Goal: Task Accomplishment & Management: Use online tool/utility

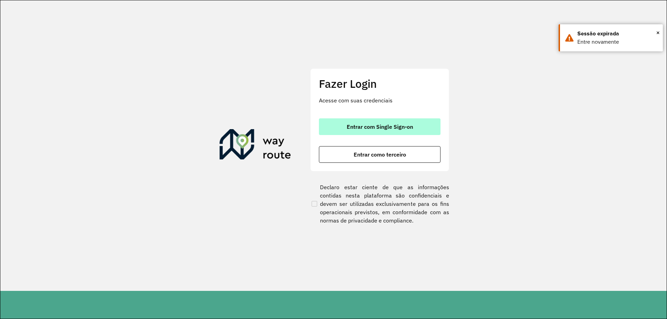
click at [372, 126] on span "Entrar com Single Sign-on" at bounding box center [380, 127] width 66 height 6
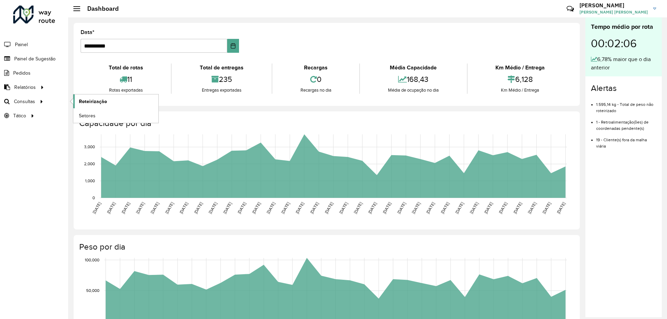
click at [85, 99] on span "Roteirização" at bounding box center [93, 101] width 28 height 7
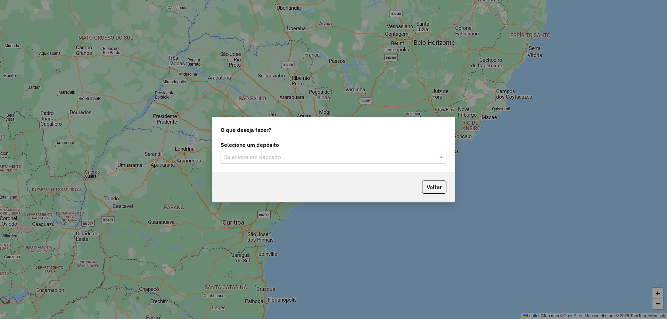
click at [265, 153] on input "text" at bounding box center [326, 157] width 205 height 8
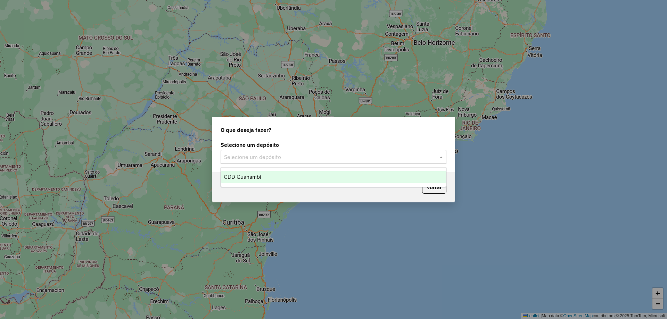
click at [253, 173] on div "CDD Guanambi" at bounding box center [333, 177] width 225 height 12
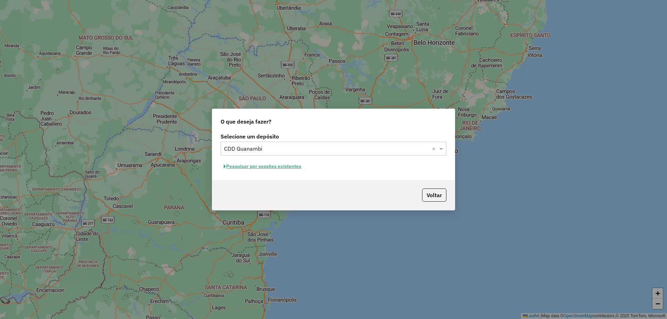
click at [270, 171] on div "Selecione um depósito Selecione um depósito × CDD Guanambi × Pesquisar por sess…" at bounding box center [333, 155] width 242 height 49
click at [270, 170] on button "Pesquisar por sessões existentes" at bounding box center [262, 166] width 84 height 11
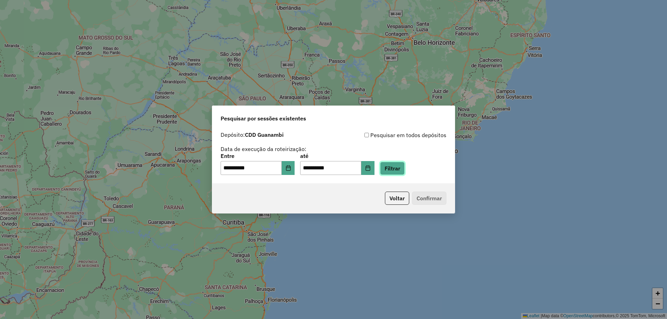
click at [397, 169] on button "Filtrar" at bounding box center [392, 168] width 25 height 13
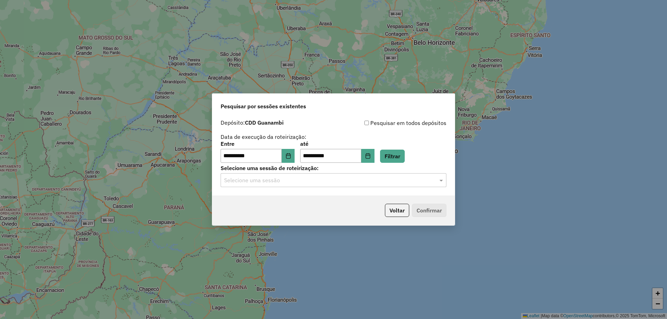
click at [243, 179] on input "text" at bounding box center [326, 180] width 205 height 8
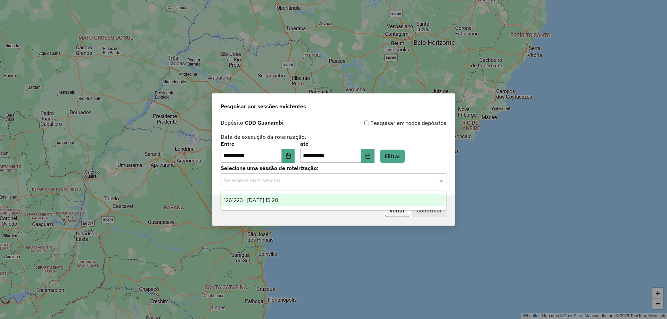
click at [238, 204] on div "1261223 - 08/09/2025 15:20" at bounding box center [333, 200] width 225 height 12
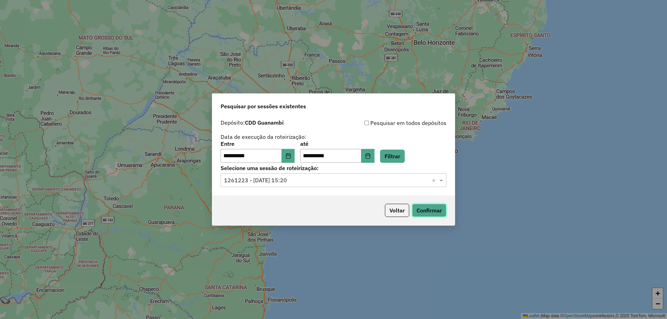
click at [437, 211] on button "Confirmar" at bounding box center [429, 210] width 34 height 13
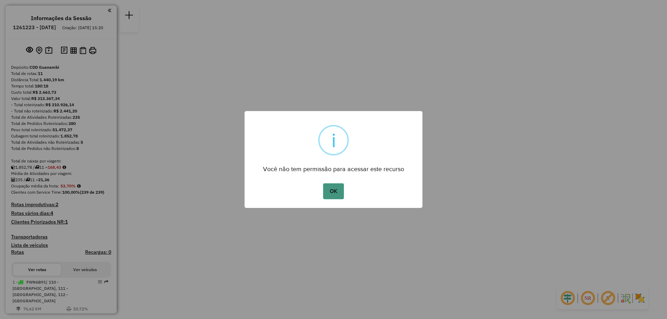
click at [330, 188] on button "OK" at bounding box center [333, 191] width 20 height 16
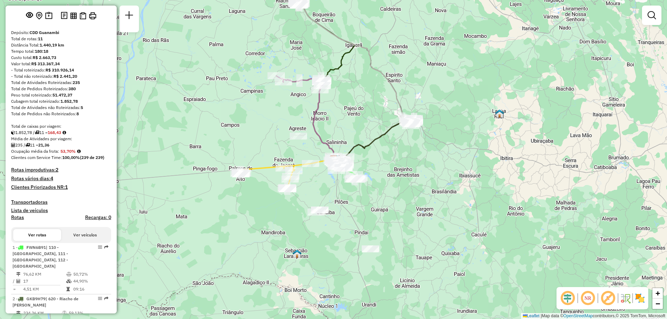
scroll to position [69, 0]
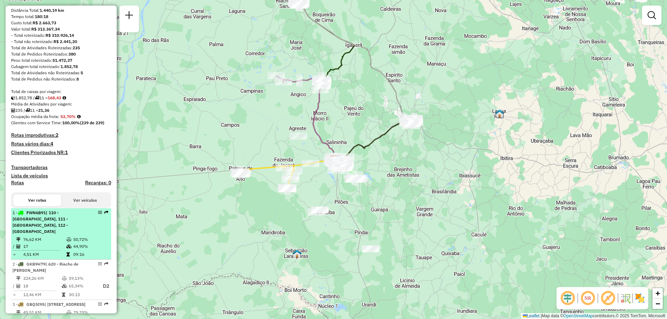
click at [51, 233] on div "1 - FWN6B91 | 110 - [GEOGRAPHIC_DATA], 111 - [GEOGRAPHIC_DATA], 112 - [GEOGRAPH…" at bounding box center [49, 222] width 74 height 25
select select "**********"
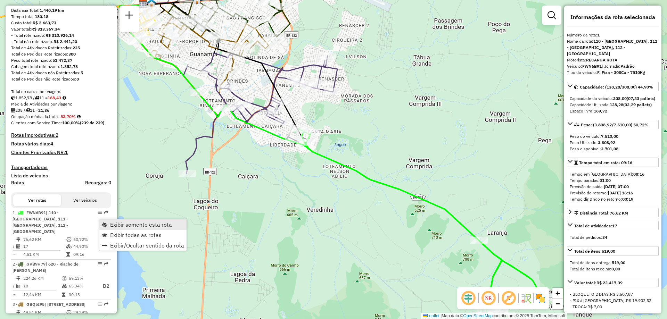
click at [125, 227] on span "Exibir somente esta rota" at bounding box center [141, 225] width 62 height 6
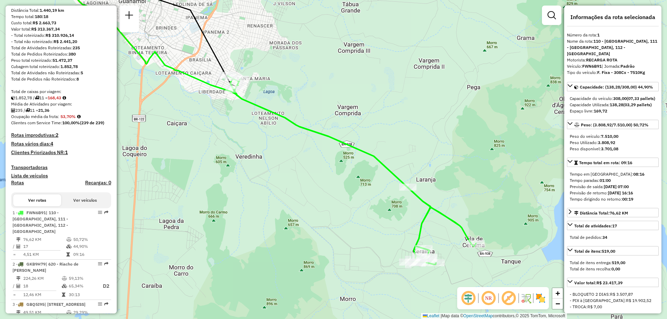
drag, startPoint x: 332, startPoint y: 254, endPoint x: 261, endPoint y: 202, distance: 88.2
click at [261, 202] on div "Janela de atendimento Grade de atendimento Capacidade Transportadoras Veículos …" at bounding box center [333, 159] width 667 height 319
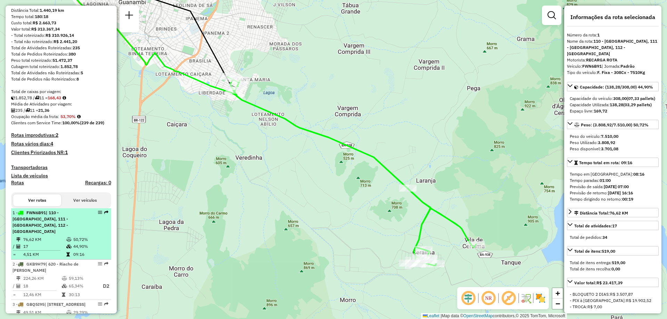
scroll to position [139, 0]
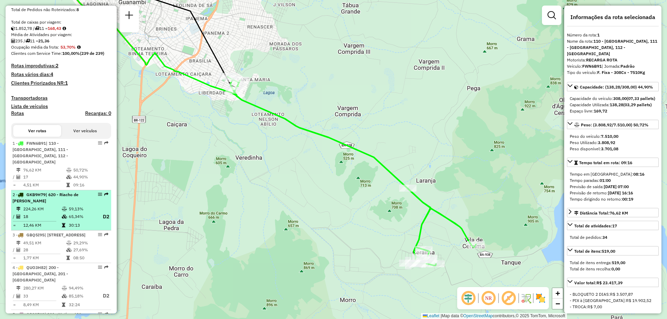
click at [61, 213] on td at bounding box center [64, 216] width 7 height 9
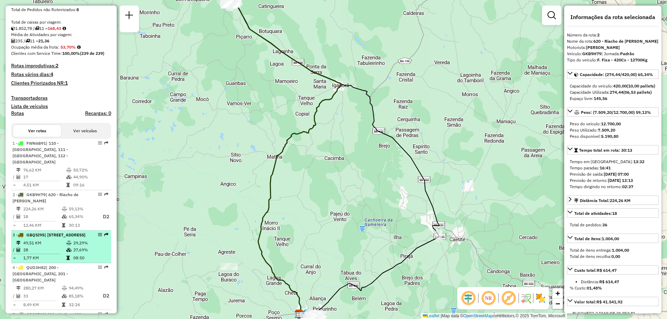
click at [90, 253] on td "27,69%" at bounding box center [90, 250] width 35 height 7
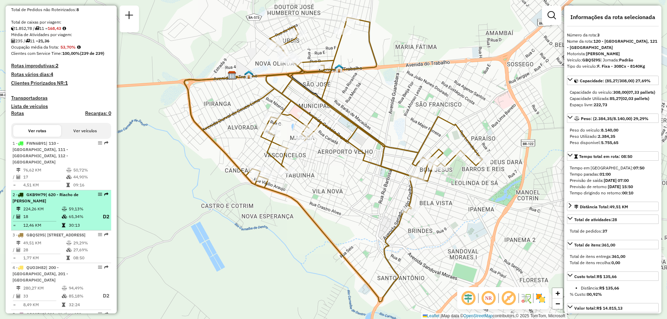
click at [63, 220] on td at bounding box center [64, 216] width 7 height 9
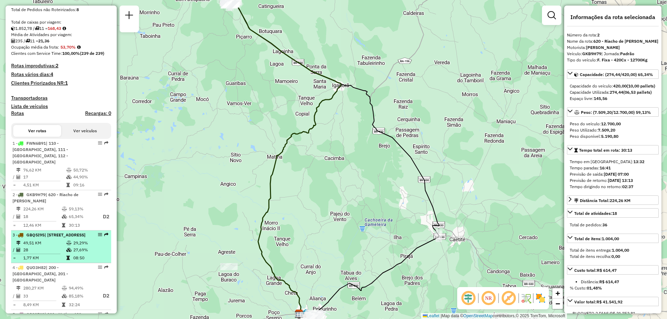
click at [71, 237] on span "| [STREET_ADDRESS]" at bounding box center [64, 234] width 41 height 5
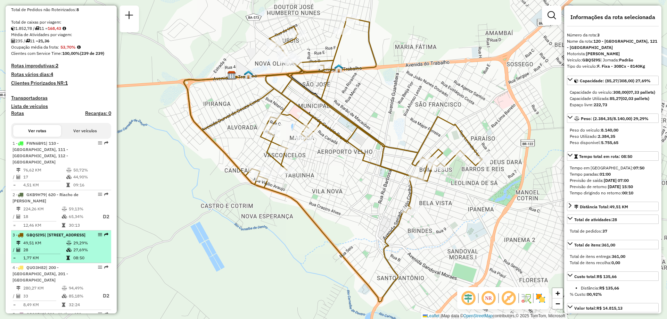
scroll to position [208, 0]
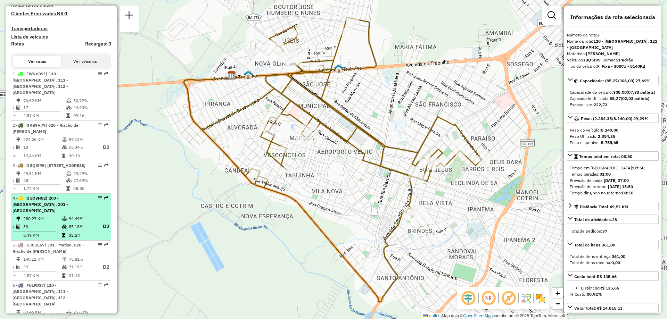
click at [77, 222] on td "85,18%" at bounding box center [82, 226] width 28 height 9
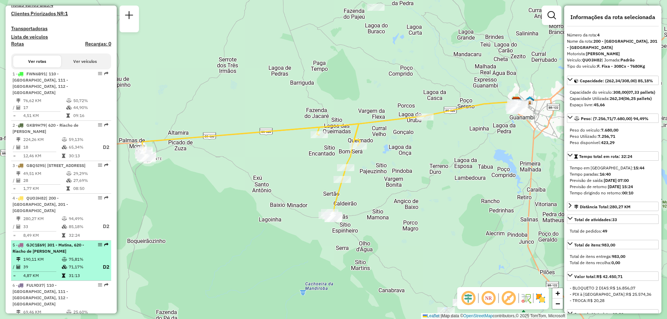
click at [82, 248] on div "5 - GJC1E69 | 301 - Matina, 620 - [GEOGRAPHIC_DATA][PERSON_NAME]" at bounding box center [49, 248] width 74 height 12
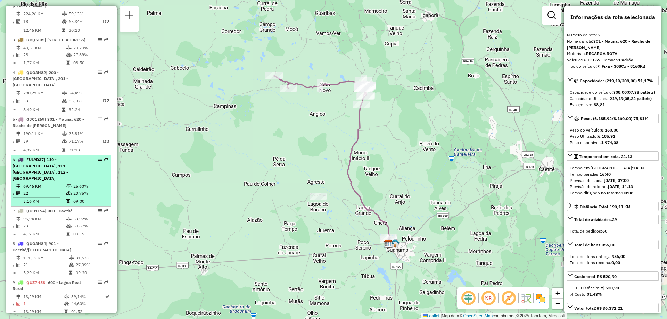
scroll to position [335, 0]
click at [79, 182] on td "25,60%" at bounding box center [90, 185] width 35 height 7
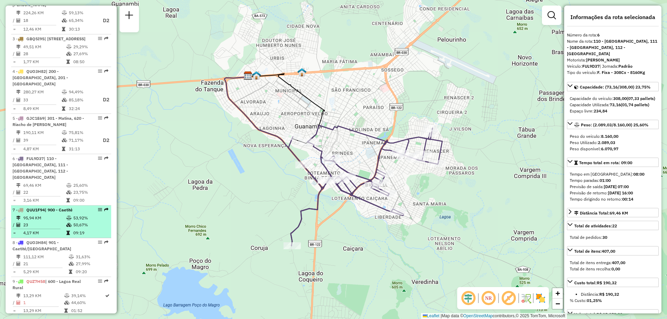
click at [80, 222] on td "50,67%" at bounding box center [90, 225] width 35 height 7
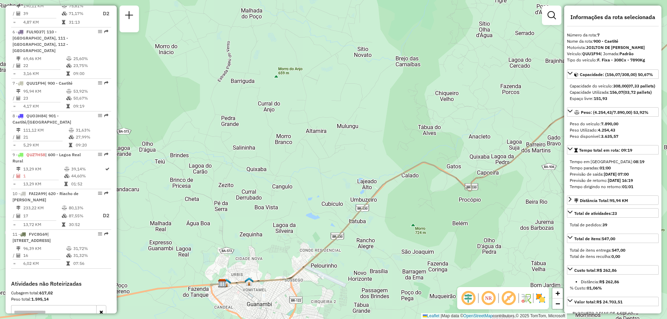
scroll to position [467, 0]
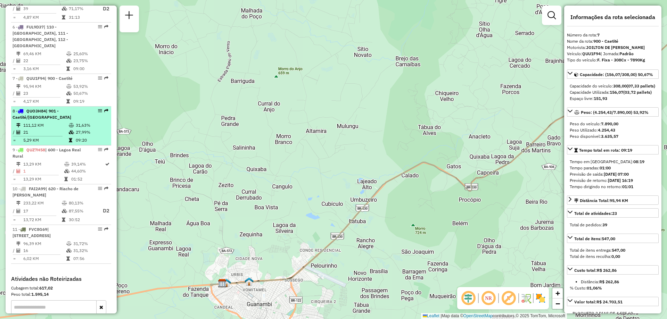
click at [57, 137] on td "5,29 KM" at bounding box center [45, 140] width 45 height 7
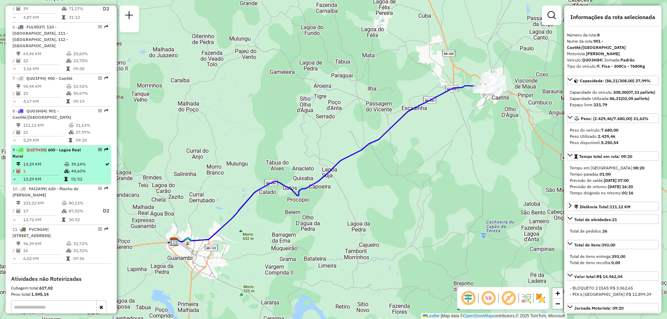
click at [49, 161] on td "13,29 KM" at bounding box center [43, 164] width 41 height 7
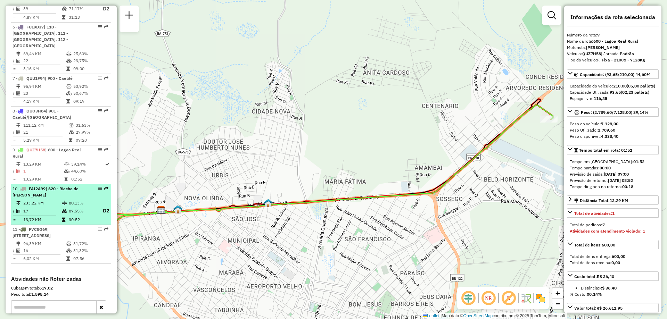
click at [59, 193] on li "10 - FAI2A99 | 620 - [GEOGRAPHIC_DATA] 233,22 KM 80,13% / 17 87,55% D2 = 13,72 …" at bounding box center [61, 204] width 100 height 41
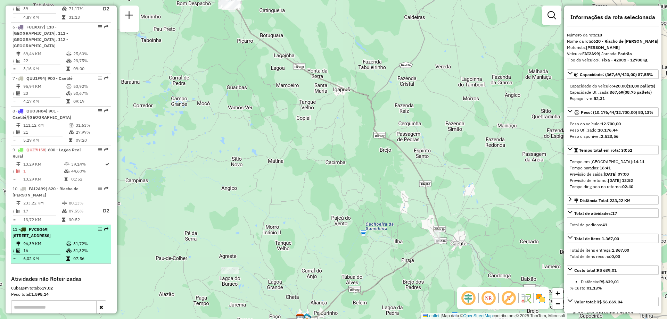
click at [49, 240] on td "96,39 KM" at bounding box center [44, 243] width 43 height 7
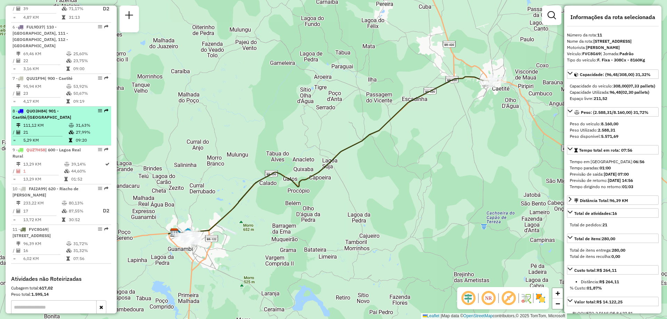
click at [59, 137] on td "5,29 KM" at bounding box center [45, 140] width 45 height 7
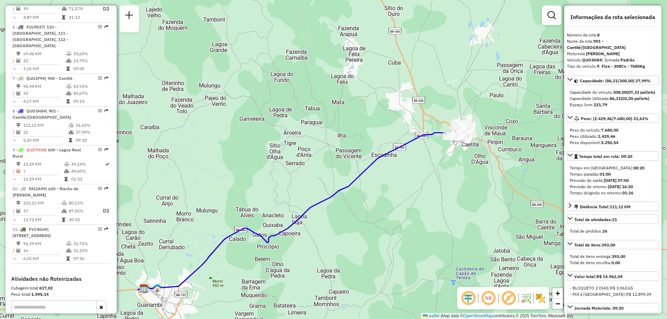
drag, startPoint x: 476, startPoint y: 103, endPoint x: 423, endPoint y: 176, distance: 90.3
click at [424, 175] on div "Janela de atendimento Grade de atendimento Capacidade Transportadoras Veículos …" at bounding box center [333, 159] width 667 height 319
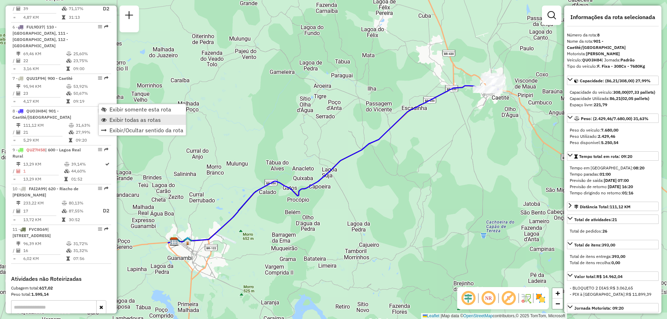
click at [133, 123] on span "Exibir todas as rotas" at bounding box center [134, 120] width 51 height 6
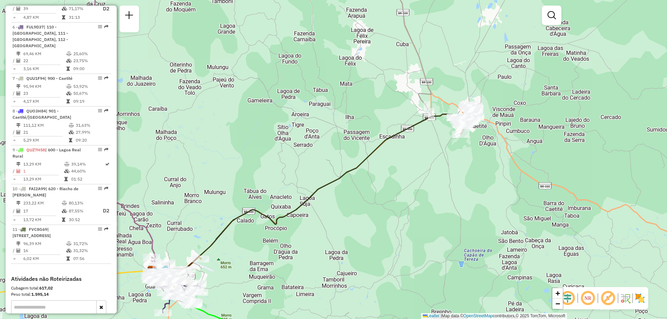
drag, startPoint x: 502, startPoint y: 133, endPoint x: 483, endPoint y: 150, distance: 25.9
click at [484, 150] on div "Janela de atendimento Grade de atendimento Capacidade Transportadoras Veículos …" at bounding box center [333, 159] width 667 height 319
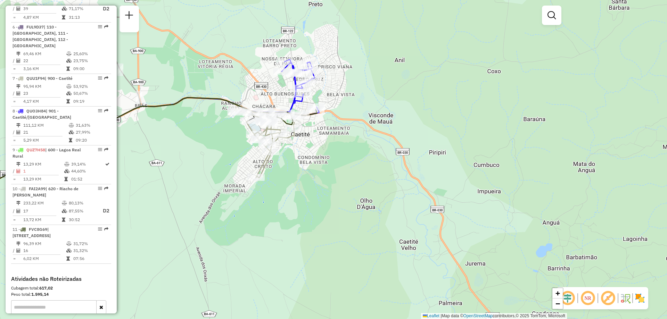
drag, startPoint x: 224, startPoint y: 202, endPoint x: 442, endPoint y: 156, distance: 222.7
click at [442, 156] on div "Janela de atendimento Grade de atendimento Capacidade Transportadoras Veículos …" at bounding box center [333, 159] width 667 height 319
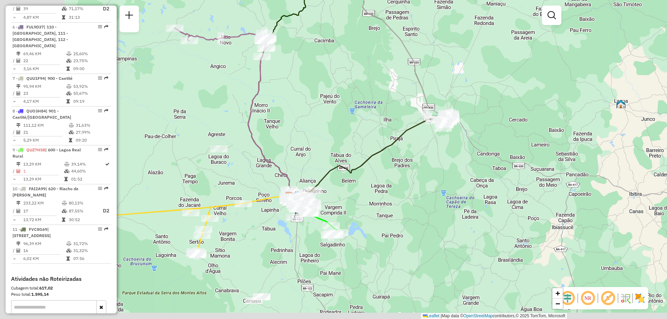
drag, startPoint x: 285, startPoint y: 188, endPoint x: 358, endPoint y: 149, distance: 82.8
click at [358, 149] on div "Janela de atendimento Grade de atendimento Capacidade Transportadoras Veículos …" at bounding box center [333, 159] width 667 height 319
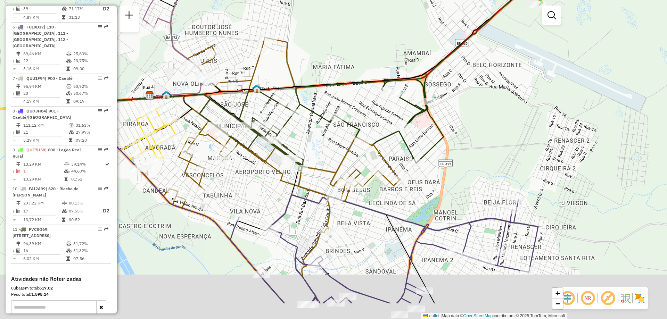
drag, startPoint x: 329, startPoint y: 185, endPoint x: 309, endPoint y: 109, distance: 78.1
click at [310, 123] on div "Janela de atendimento Grade de atendimento Capacidade Transportadoras Veículos …" at bounding box center [333, 159] width 667 height 319
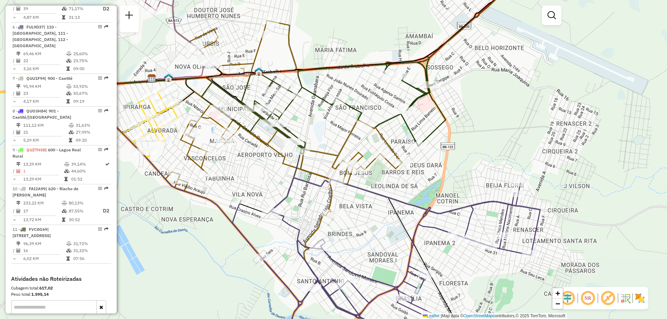
drag, startPoint x: 311, startPoint y: 121, endPoint x: 325, endPoint y: 132, distance: 17.5
click at [325, 132] on div "Janela de atendimento Grade de atendimento Capacidade Transportadoras Veículos …" at bounding box center [333, 159] width 667 height 319
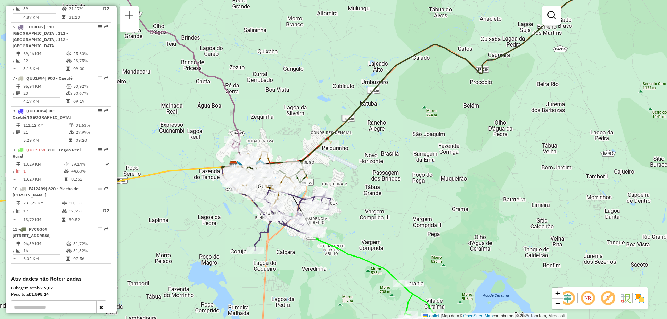
drag, startPoint x: 193, startPoint y: 211, endPoint x: 217, endPoint y: 210, distance: 24.7
click at [217, 210] on div "Janela de atendimento Grade de atendimento Capacidade Transportadoras Veículos …" at bounding box center [333, 159] width 667 height 319
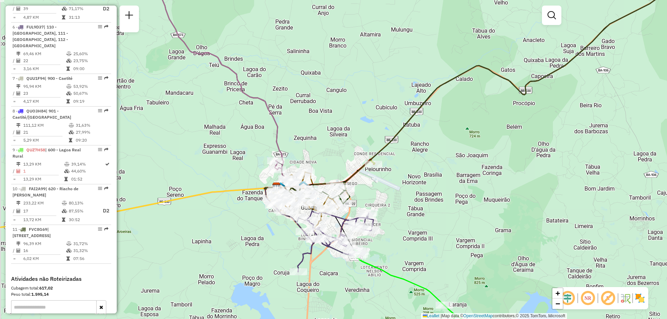
drag, startPoint x: 203, startPoint y: 222, endPoint x: 231, endPoint y: 245, distance: 36.5
click at [231, 245] on div "Janela de atendimento Grade de atendimento Capacidade Transportadoras Veículos …" at bounding box center [333, 159] width 667 height 319
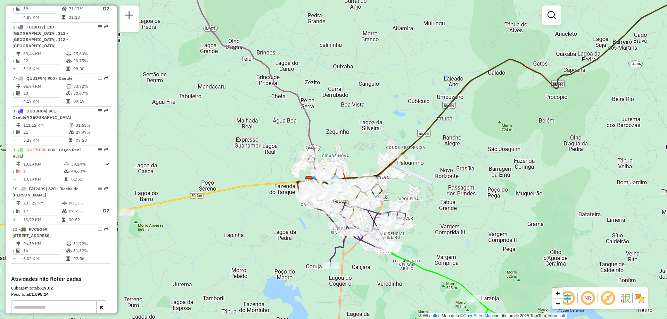
drag, startPoint x: 222, startPoint y: 226, endPoint x: 255, endPoint y: 218, distance: 34.6
click at [255, 218] on div "Janela de atendimento Grade de atendimento Capacidade Transportadoras Veículos …" at bounding box center [333, 159] width 667 height 319
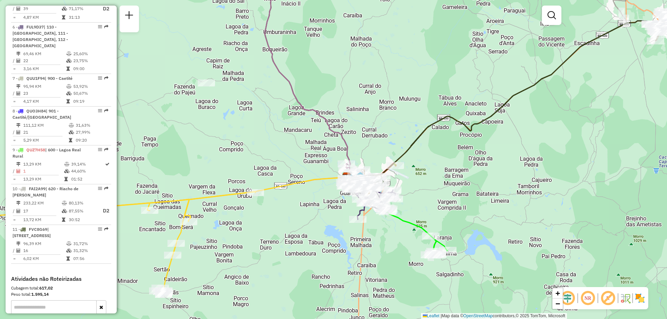
drag, startPoint x: 229, startPoint y: 239, endPoint x: 316, endPoint y: 214, distance: 90.2
click at [316, 214] on div "Janela de atendimento Grade de atendimento Capacidade Transportadoras Veículos …" at bounding box center [333, 159] width 667 height 319
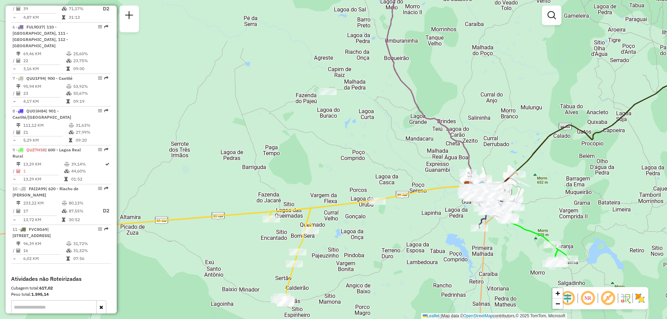
drag, startPoint x: 130, startPoint y: 259, endPoint x: 232, endPoint y: 262, distance: 101.8
click at [226, 270] on div "Janela de atendimento Grade de atendimento Capacidade Transportadoras Veículos …" at bounding box center [333, 159] width 667 height 319
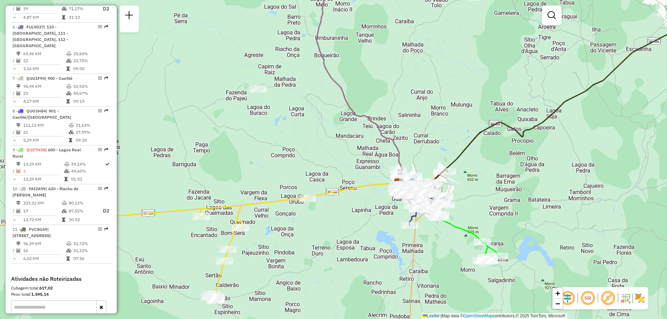
drag, startPoint x: 578, startPoint y: 207, endPoint x: 494, endPoint y: 204, distance: 84.4
click at [510, 204] on div "Janela de atendimento Grade de atendimento Capacidade Transportadoras Veículos …" at bounding box center [333, 159] width 667 height 319
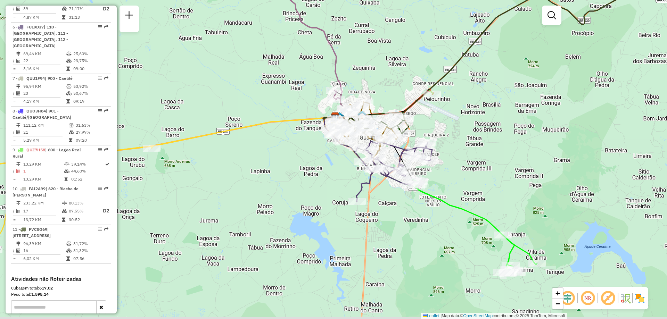
drag, startPoint x: 542, startPoint y: 194, endPoint x: 477, endPoint y: 132, distance: 89.1
click at [477, 132] on div "Janela de atendimento Grade de atendimento Capacidade Transportadoras Veículos …" at bounding box center [333, 159] width 667 height 319
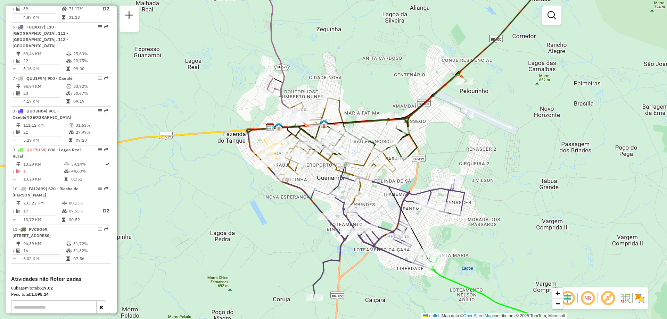
drag, startPoint x: 476, startPoint y: 109, endPoint x: 464, endPoint y: 134, distance: 28.0
click at [464, 134] on div "Janela de atendimento Grade de atendimento Capacidade Transportadoras Veículos …" at bounding box center [333, 159] width 667 height 319
select select "**********"
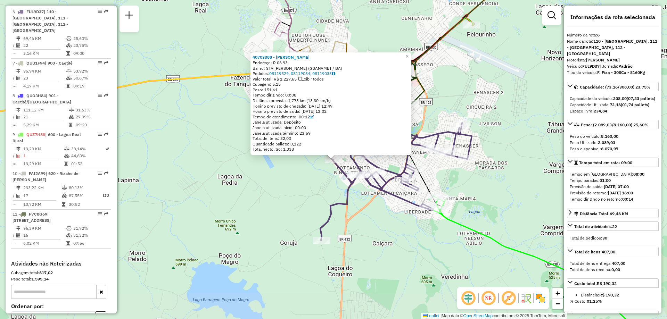
scroll to position [484, 0]
click at [333, 194] on div "40703388 - [PERSON_NAME] S Endereço: R 06 93 Bairro: STA [PERSON_NAME] (GUANAMB…" at bounding box center [333, 159] width 667 height 319
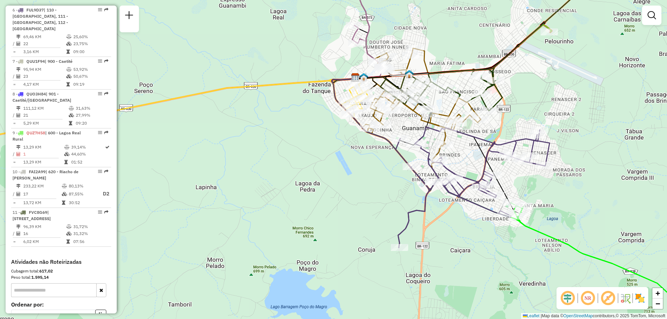
drag, startPoint x: 555, startPoint y: 69, endPoint x: 544, endPoint y: 106, distance: 37.8
click at [544, 106] on div "Janela de atendimento Grade de atendimento Capacidade Transportadoras Veículos …" at bounding box center [333, 159] width 667 height 319
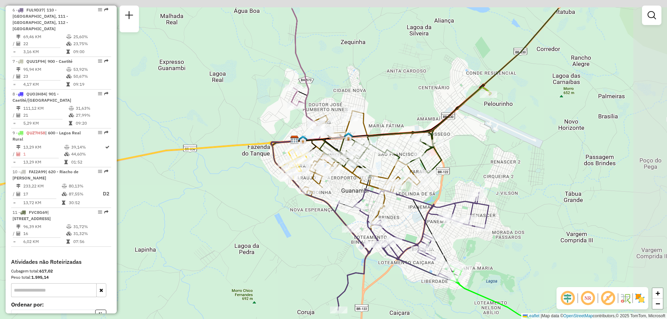
drag, startPoint x: 584, startPoint y: 151, endPoint x: 529, endPoint y: 197, distance: 72.0
click at [530, 196] on div "Janela de atendimento Grade de atendimento Capacidade Transportadoras Veículos …" at bounding box center [333, 159] width 667 height 319
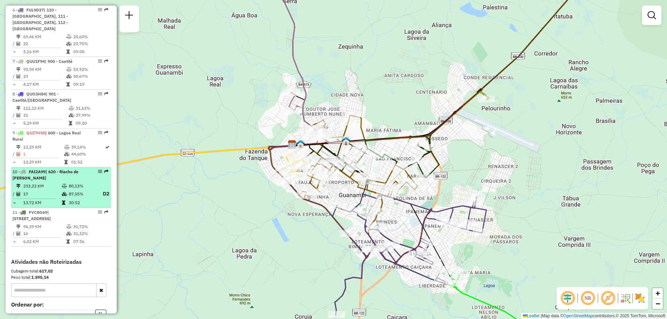
click at [54, 190] on td "17" at bounding box center [42, 194] width 39 height 9
select select "**********"
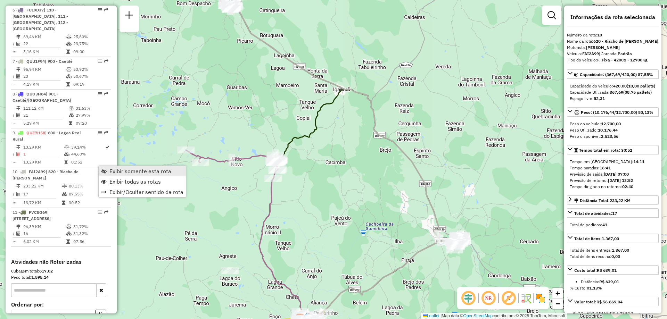
click at [126, 170] on span "Exibir somente esta rota" at bounding box center [140, 171] width 62 height 6
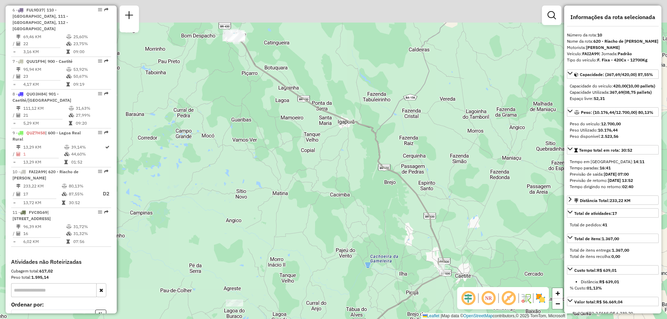
drag, startPoint x: 250, startPoint y: 125, endPoint x: 253, endPoint y: 157, distance: 32.9
click at [253, 157] on div "Janela de atendimento Grade de atendimento Capacidade Transportadoras Veículos …" at bounding box center [333, 159] width 667 height 319
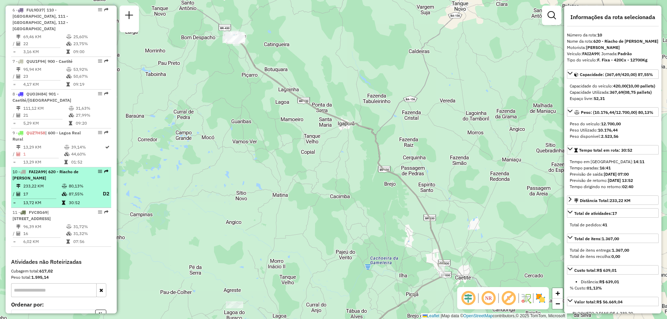
click at [40, 190] on td "17" at bounding box center [42, 194] width 39 height 9
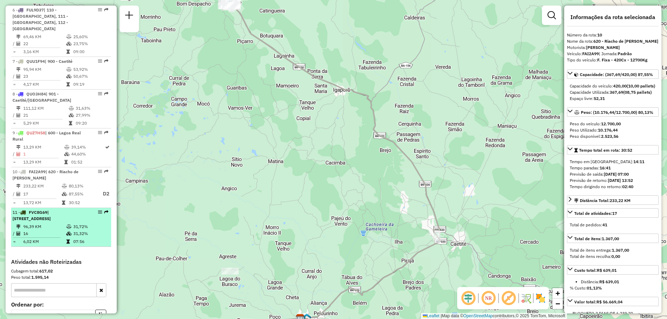
click at [46, 223] on td "96,39 KM" at bounding box center [44, 226] width 43 height 7
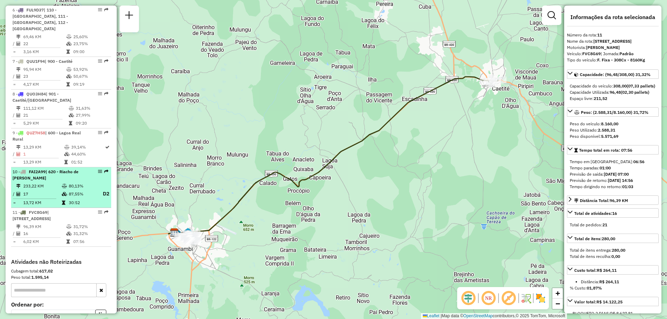
click at [57, 190] on td "17" at bounding box center [42, 194] width 39 height 9
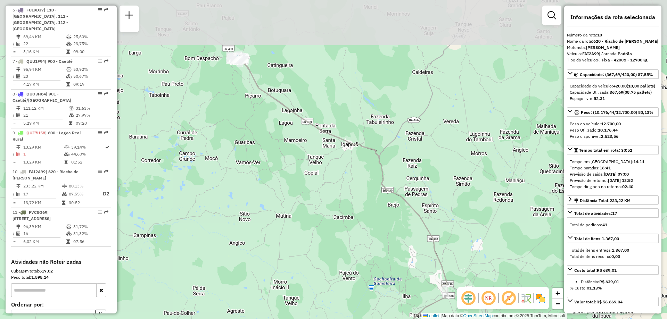
drag, startPoint x: 250, startPoint y: 125, endPoint x: 259, endPoint y: 185, distance: 60.4
click at [259, 185] on div "Janela de atendimento Grade de atendimento Capacidade Transportadoras Veículos …" at bounding box center [333, 159] width 667 height 319
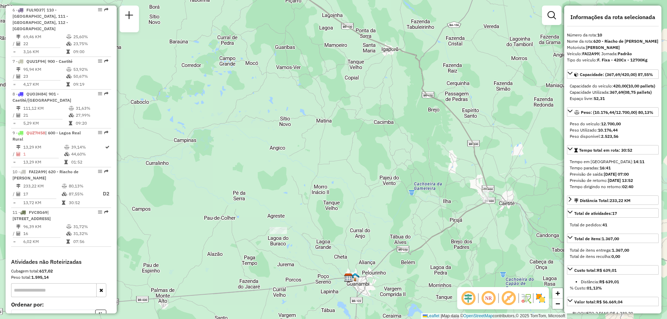
drag, startPoint x: 267, startPoint y: 240, endPoint x: 306, endPoint y: 140, distance: 107.4
click at [306, 140] on div "Janela de atendimento Grade de atendimento Capacidade Transportadoras Veículos …" at bounding box center [333, 159] width 667 height 319
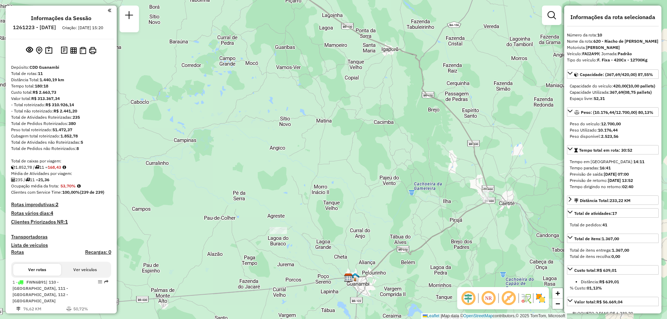
scroll to position [69, 0]
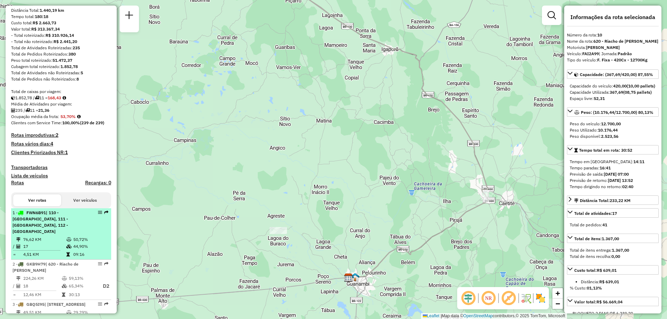
click at [53, 234] on div "1 - FWN6B91 | 110 - [GEOGRAPHIC_DATA], 111 - [GEOGRAPHIC_DATA], 112 - [GEOGRAPH…" at bounding box center [49, 222] width 74 height 25
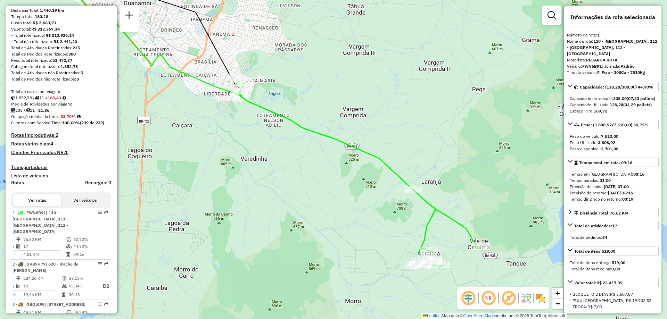
drag, startPoint x: 450, startPoint y: 227, endPoint x: 384, endPoint y: 176, distance: 83.4
click at [384, 176] on div "Janela de atendimento Grade de atendimento Capacidade Transportadoras Veículos …" at bounding box center [333, 159] width 667 height 319
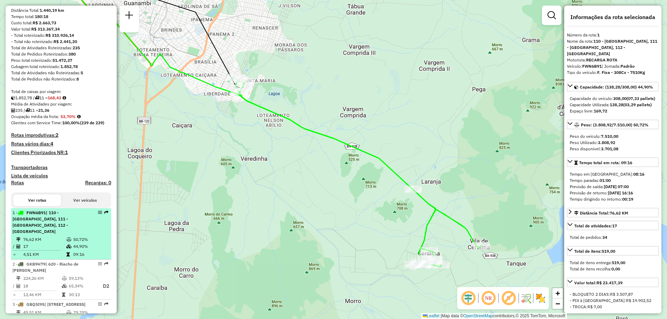
scroll to position [104, 0]
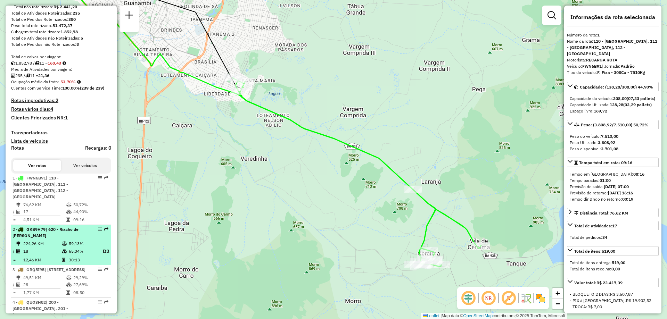
click at [57, 241] on td "224,26 KM" at bounding box center [42, 243] width 39 height 7
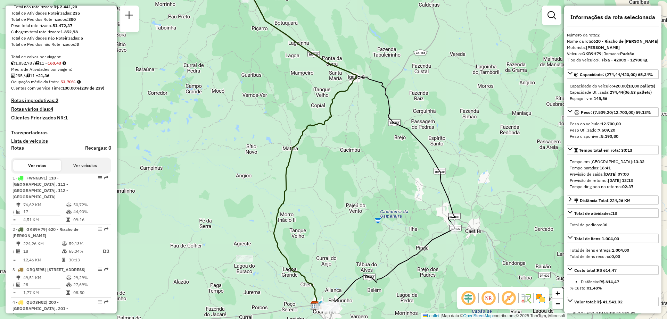
drag, startPoint x: 397, startPoint y: 191, endPoint x: 412, endPoint y: 182, distance: 17.7
click at [412, 182] on div "Janela de atendimento Grade de atendimento Capacidade Transportadoras Veículos …" at bounding box center [333, 159] width 667 height 319
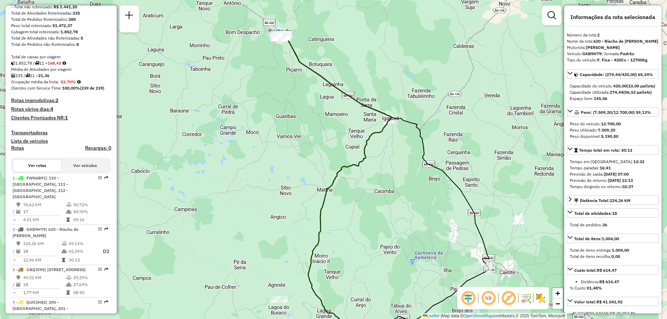
drag, startPoint x: 203, startPoint y: 100, endPoint x: 238, endPoint y: 141, distance: 53.7
click at [238, 141] on div "Janela de atendimento Grade de atendimento Capacidade Transportadoras Veículos …" at bounding box center [333, 159] width 667 height 319
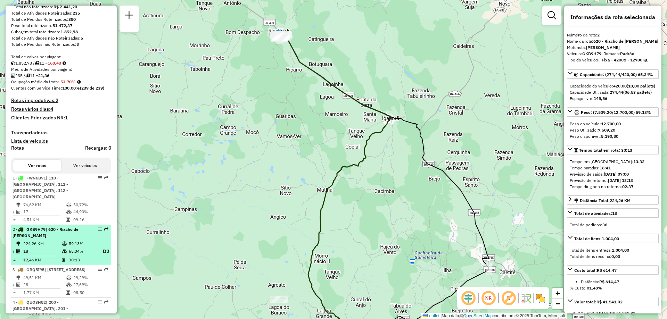
scroll to position [139, 0]
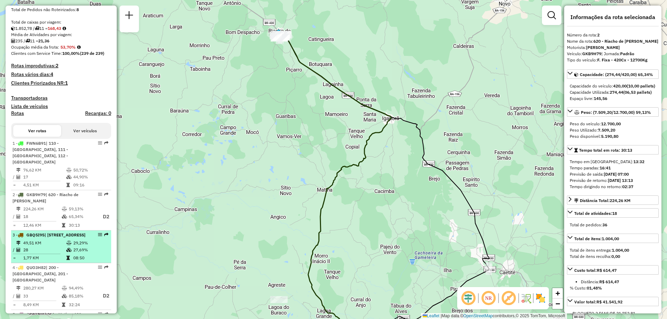
click at [43, 253] on td "28" at bounding box center [44, 250] width 43 height 7
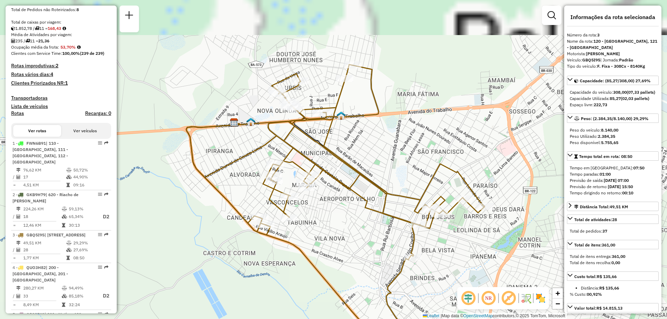
drag, startPoint x: 319, startPoint y: 157, endPoint x: 321, endPoint y: 205, distance: 47.6
click at [321, 205] on div "Janela de atendimento Grade de atendimento Capacidade Transportadoras Veículos …" at bounding box center [333, 159] width 667 height 319
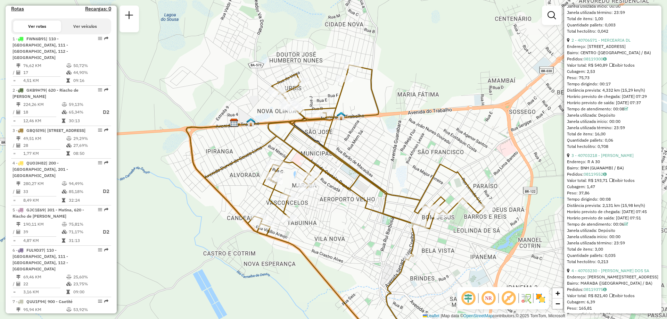
scroll to position [248, 0]
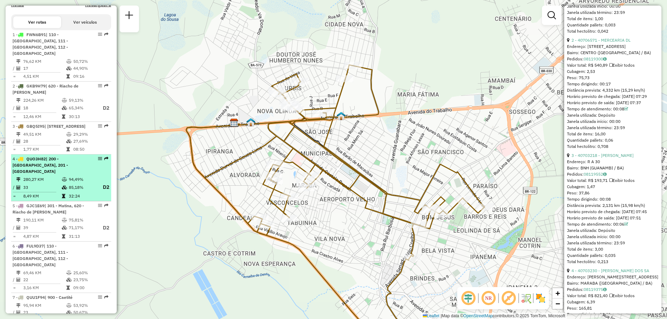
click at [78, 184] on td "85,18%" at bounding box center [82, 187] width 28 height 9
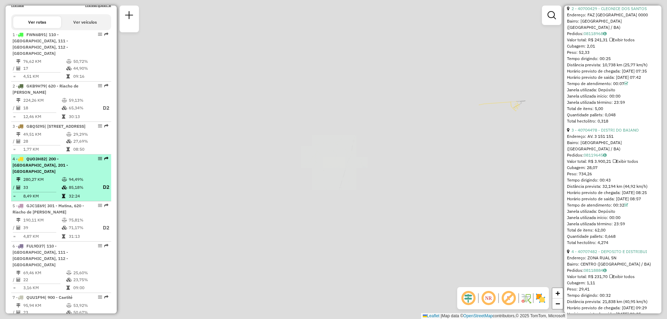
scroll to position [502, 0]
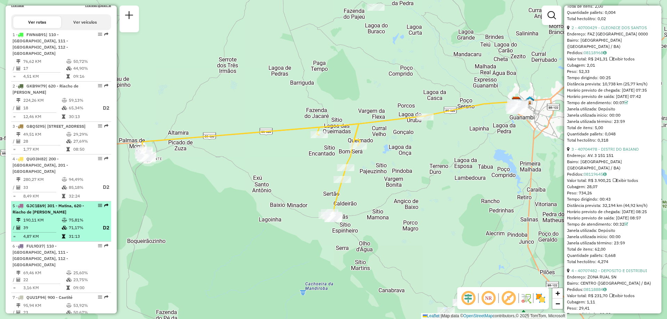
click at [58, 210] on div "5 - GJC1E69 | 301 - Matina, 620 - [GEOGRAPHIC_DATA][PERSON_NAME]" at bounding box center [49, 209] width 74 height 12
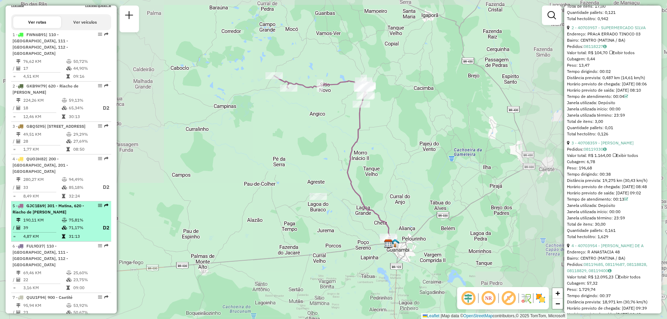
scroll to position [527, 0]
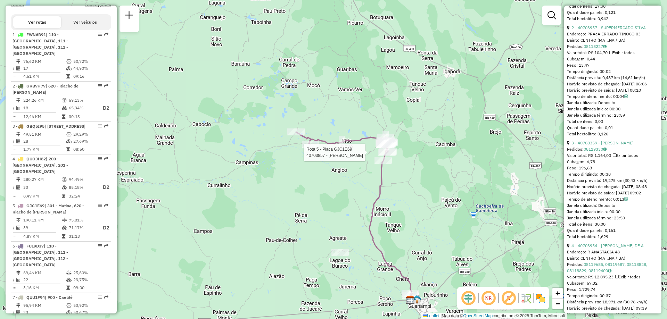
drag, startPoint x: 422, startPoint y: 180, endPoint x: 418, endPoint y: 117, distance: 62.6
click at [418, 118] on div "Rota 5 - Placa GJC1E69 40703857 - VILMAR DOURADO NUNES Janela de atendimento Gr…" at bounding box center [333, 159] width 667 height 319
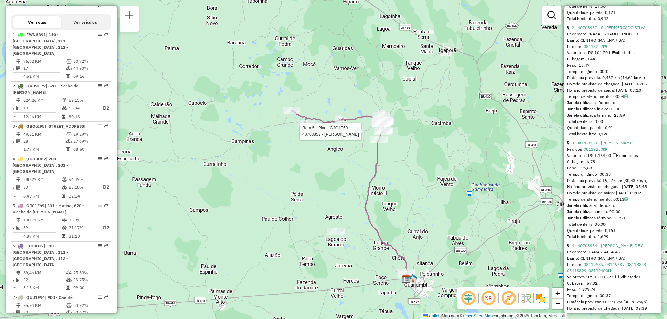
click at [414, 216] on div "Rota 5 - Placa GJC1E69 40703857 - VILMAR DOURADO NUNES Janela de atendimento Gr…" at bounding box center [333, 159] width 667 height 319
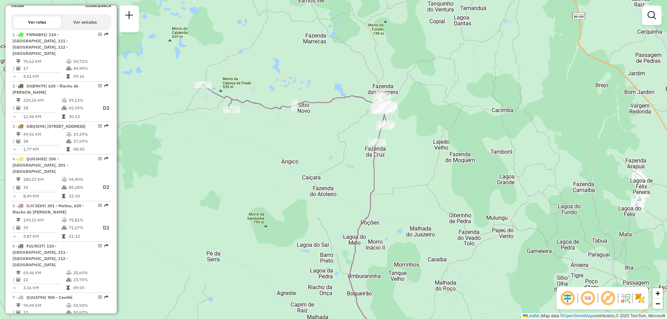
drag, startPoint x: 420, startPoint y: 127, endPoint x: 401, endPoint y: 171, distance: 48.2
click at [401, 171] on div "Janela de atendimento Grade de atendimento Capacidade Transportadoras Veículos …" at bounding box center [333, 159] width 667 height 319
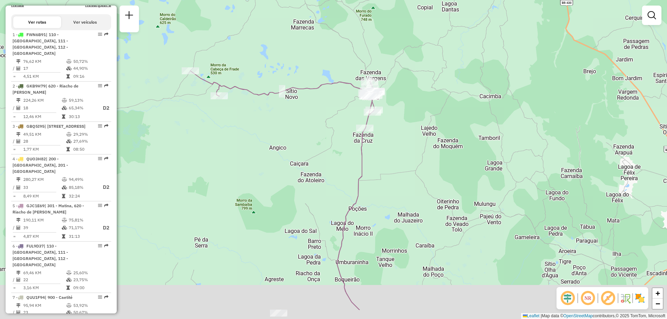
drag, startPoint x: 418, startPoint y: 235, endPoint x: 398, endPoint y: 140, distance: 97.0
click at [398, 140] on div "Janela de atendimento Grade de atendimento Capacidade Transportadoras Veículos …" at bounding box center [333, 159] width 667 height 319
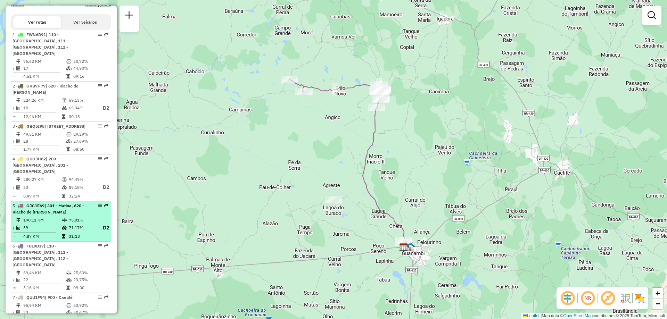
click at [71, 223] on td "75,81%" at bounding box center [82, 220] width 28 height 7
select select "**********"
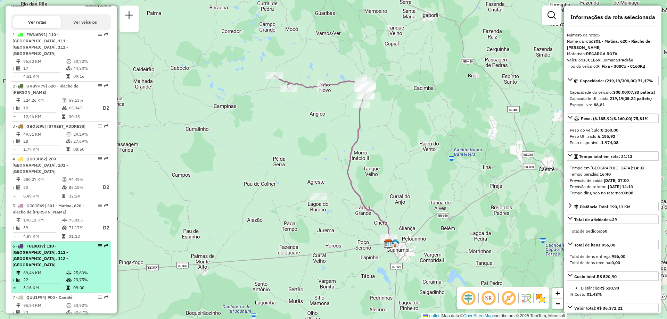
click at [60, 269] on td "69,46 KM" at bounding box center [44, 272] width 43 height 7
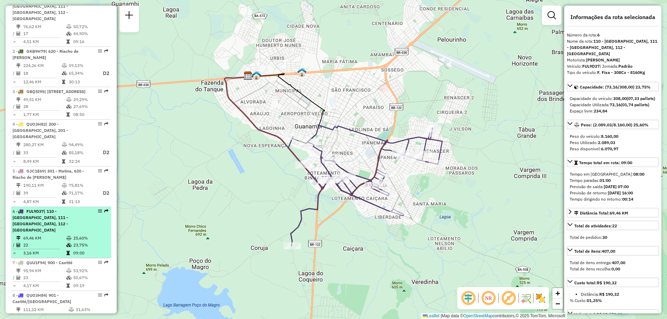
scroll to position [317, 0]
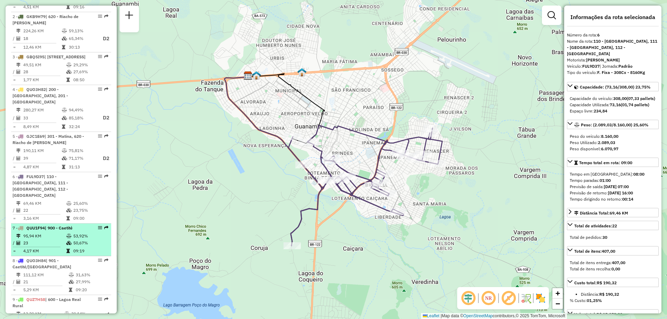
click at [68, 234] on icon at bounding box center [68, 236] width 5 height 4
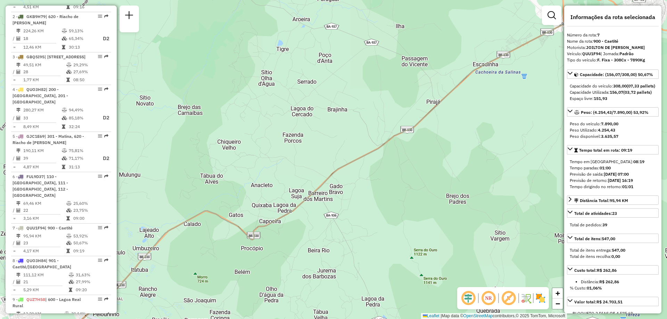
drag, startPoint x: 464, startPoint y: 118, endPoint x: 330, endPoint y: 178, distance: 146.6
click at [330, 178] on div "Janela de atendimento Grade de atendimento Capacidade Transportadoras Veículos …" at bounding box center [333, 159] width 667 height 319
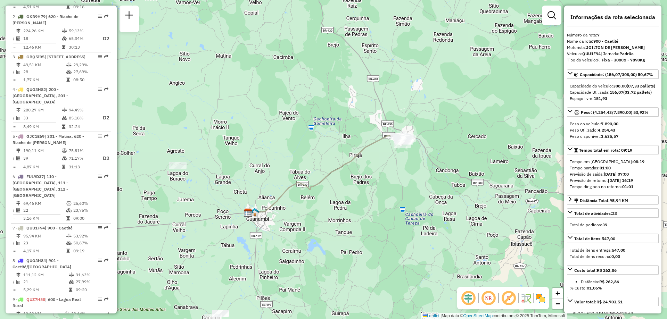
drag, startPoint x: 276, startPoint y: 200, endPoint x: 269, endPoint y: 210, distance: 12.8
click at [269, 210] on icon at bounding box center [322, 174] width 155 height 79
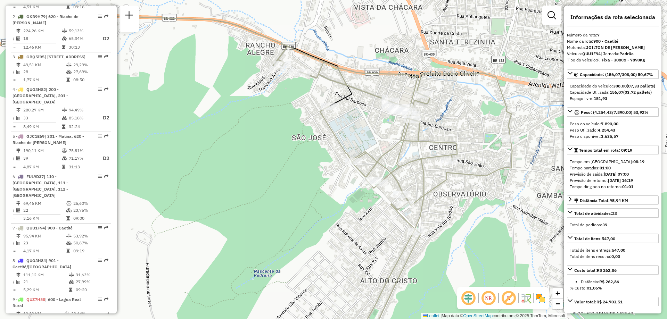
drag, startPoint x: 373, startPoint y: 157, endPoint x: 291, endPoint y: 168, distance: 82.6
click at [291, 168] on div "Janela de atendimento Grade de atendimento Capacidade Transportadoras Veículos …" at bounding box center [333, 159] width 667 height 319
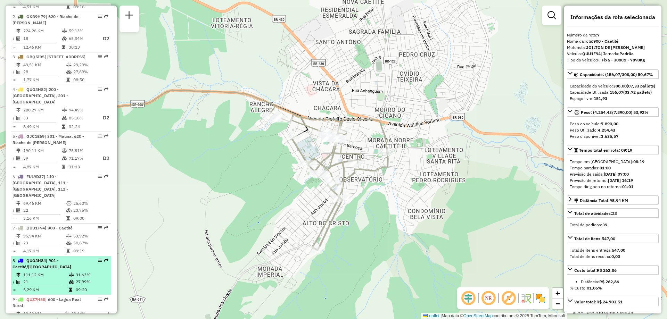
click at [43, 278] on td "21" at bounding box center [45, 281] width 45 height 7
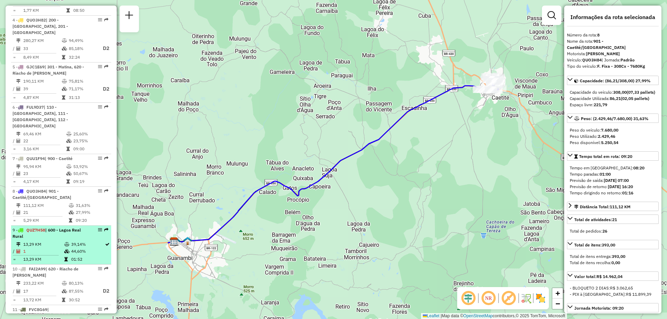
scroll to position [421, 0]
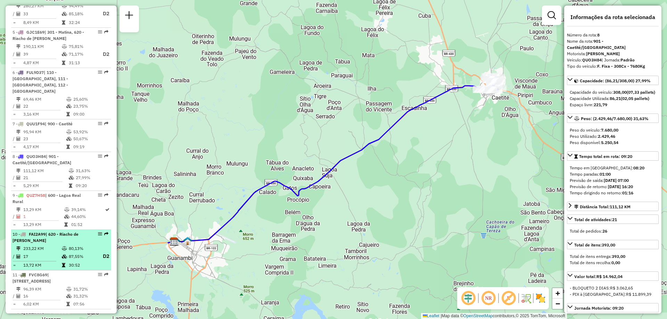
click at [57, 245] on td "233,22 KM" at bounding box center [42, 248] width 39 height 7
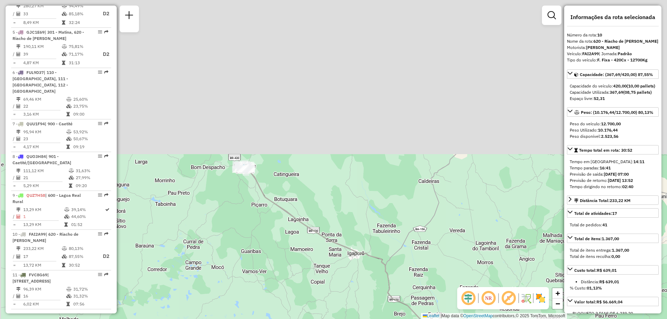
drag, startPoint x: 254, startPoint y: 124, endPoint x: 264, endPoint y: 277, distance: 153.1
click at [269, 289] on div "Janela de atendimento Grade de atendimento Capacidade Transportadoras Veículos …" at bounding box center [333, 159] width 667 height 319
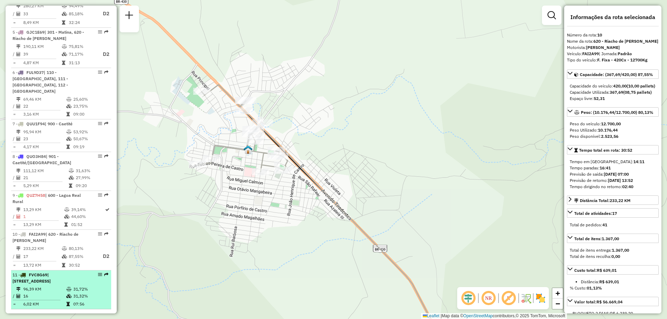
scroll to position [491, 0]
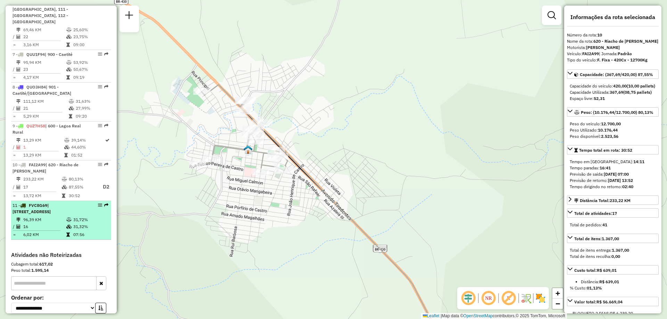
click at [51, 223] on td "16" at bounding box center [44, 226] width 43 height 7
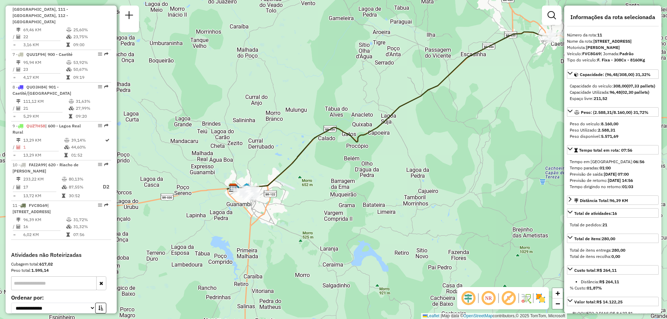
drag, startPoint x: 163, startPoint y: 211, endPoint x: 314, endPoint y: 152, distance: 162.5
click at [314, 152] on div "Janela de atendimento Grade de atendimento Capacidade Transportadoras Veículos …" at bounding box center [333, 159] width 667 height 319
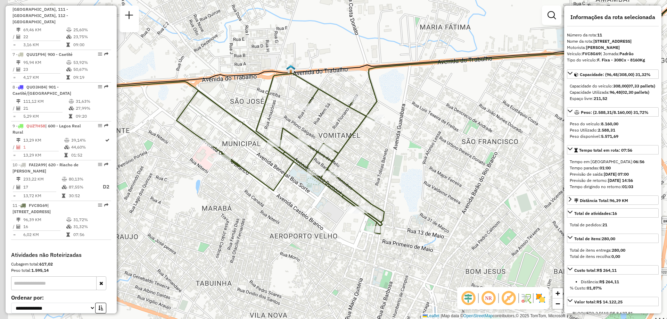
drag, startPoint x: 343, startPoint y: 176, endPoint x: 411, endPoint y: 187, distance: 69.0
click at [403, 186] on div "Janela de atendimento Grade de atendimento Capacidade Transportadoras Veículos …" at bounding box center [333, 159] width 667 height 319
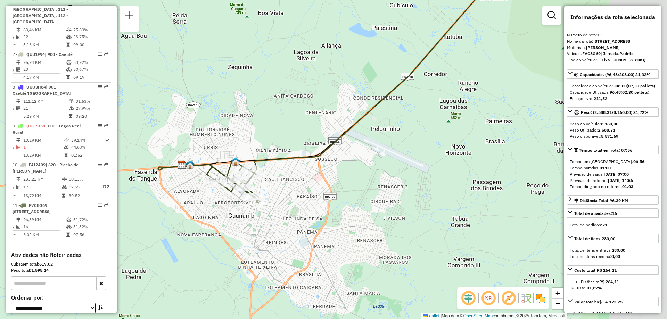
drag, startPoint x: 517, startPoint y: 162, endPoint x: 356, endPoint y: 165, distance: 160.8
click at [356, 165] on div "Janela de atendimento Grade de atendimento Capacidade Transportadoras Veículos …" at bounding box center [333, 159] width 667 height 319
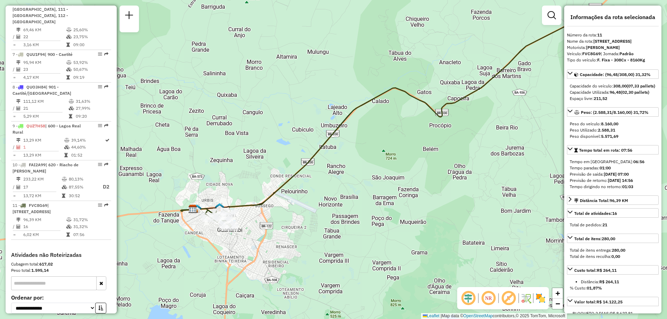
drag, startPoint x: 412, startPoint y: 91, endPoint x: 344, endPoint y: 129, distance: 78.8
click at [344, 129] on div "Janela de atendimento Grade de atendimento Capacidade Transportadoras Veículos …" at bounding box center [333, 159] width 667 height 319
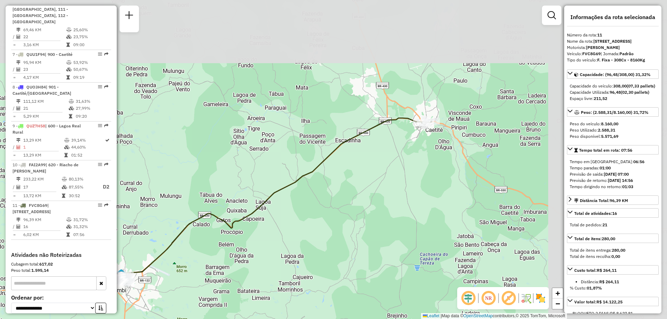
drag, startPoint x: 470, startPoint y: 123, endPoint x: 297, endPoint y: 242, distance: 210.2
click at [297, 245] on div "Janela de atendimento Grade de atendimento Capacidade Transportadoras Veículos …" at bounding box center [333, 159] width 667 height 319
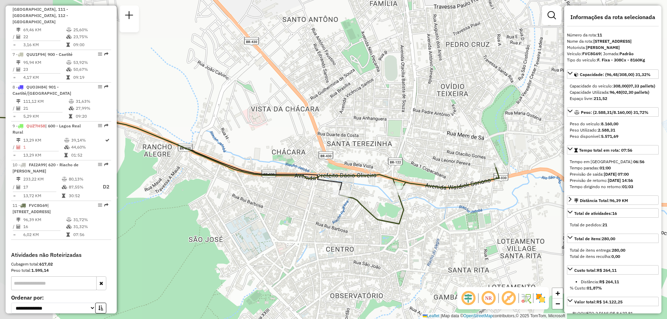
drag, startPoint x: 341, startPoint y: 148, endPoint x: 403, endPoint y: 145, distance: 62.2
click at [403, 145] on div "Janela de atendimento Grade de atendimento Capacidade Transportadoras Veículos …" at bounding box center [333, 159] width 667 height 319
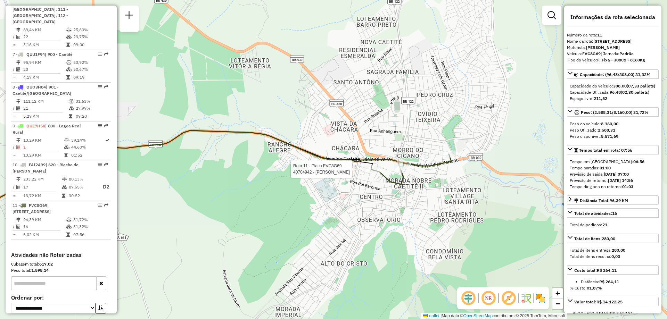
scroll to position [563, 0]
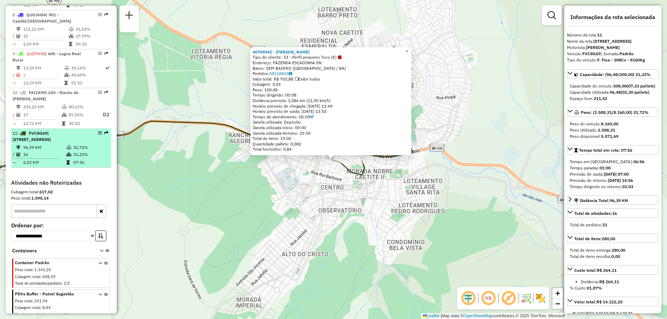
click at [70, 152] on table "96,39 KM 31,72% / 16 31,32% = 6,02 KM 07:56" at bounding box center [60, 155] width 97 height 22
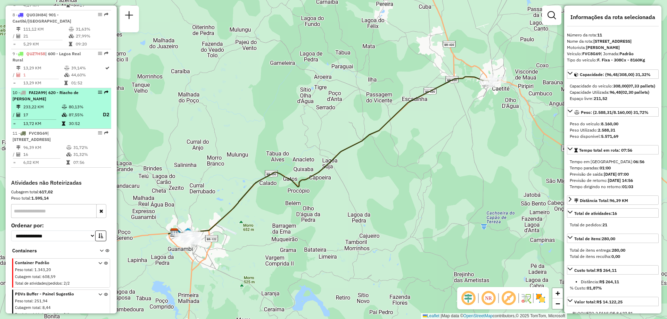
click at [64, 103] on td at bounding box center [64, 106] width 7 height 7
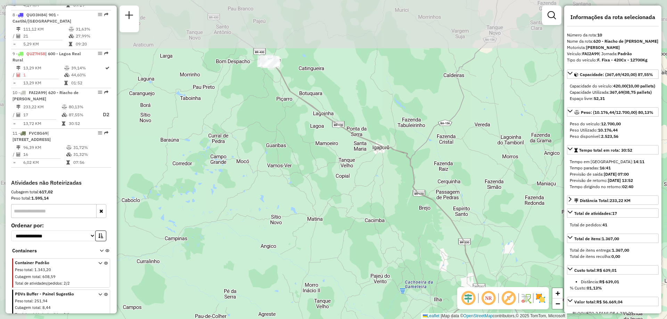
drag, startPoint x: 366, startPoint y: 167, endPoint x: 394, endPoint y: 207, distance: 48.8
click at [394, 207] on div "Janela de atendimento Grade de atendimento Capacidade Transportadoras Veículos …" at bounding box center [333, 159] width 667 height 319
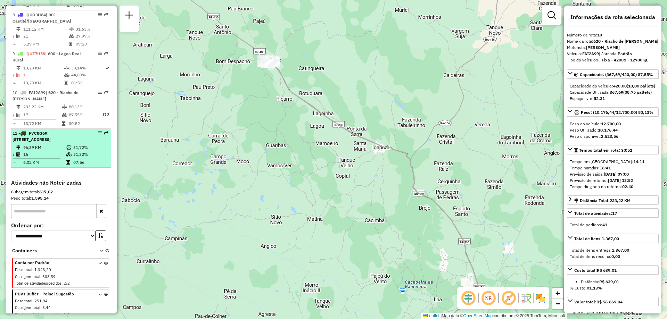
scroll to position [493, 0]
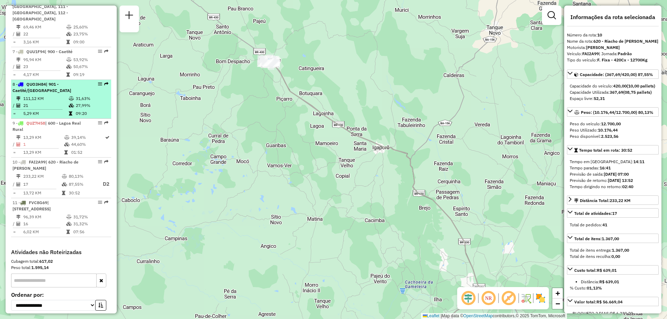
click at [81, 110] on td "09:20" at bounding box center [91, 113] width 33 height 7
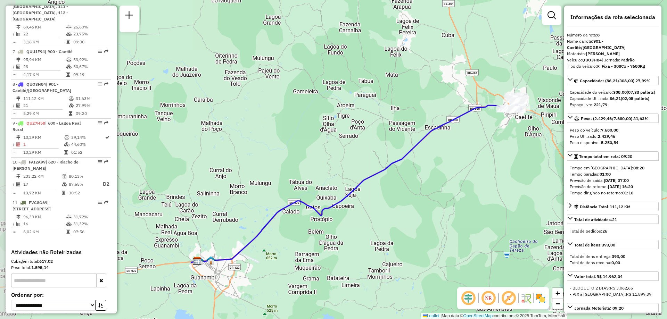
drag, startPoint x: 358, startPoint y: 201, endPoint x: 383, endPoint y: 222, distance: 32.5
click at [383, 222] on div "Janela de atendimento Grade de atendimento Capacidade Transportadoras Veículos …" at bounding box center [333, 159] width 667 height 319
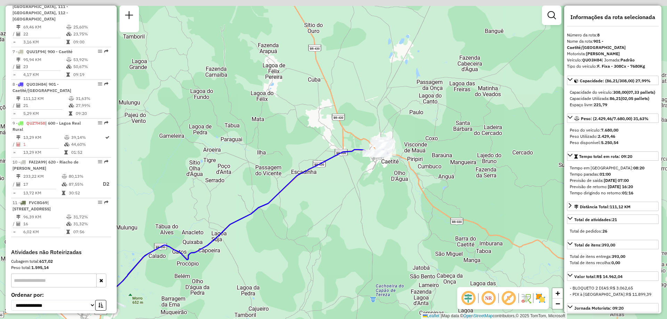
drag, startPoint x: 480, startPoint y: 135, endPoint x: 364, endPoint y: 165, distance: 119.9
click at [363, 168] on div "Janela de atendimento Grade de atendimento Capacidade Transportadoras Veículos …" at bounding box center [333, 159] width 667 height 319
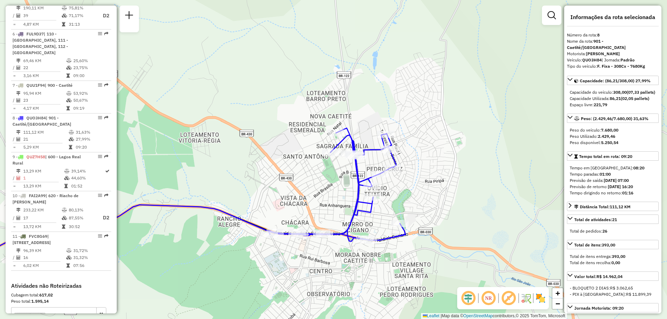
scroll to position [452, 0]
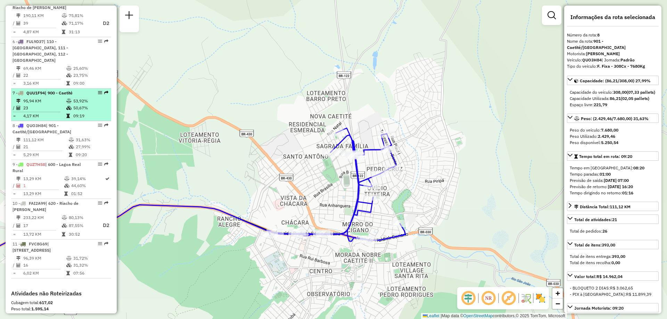
click at [73, 105] on td "50,67%" at bounding box center [90, 108] width 35 height 7
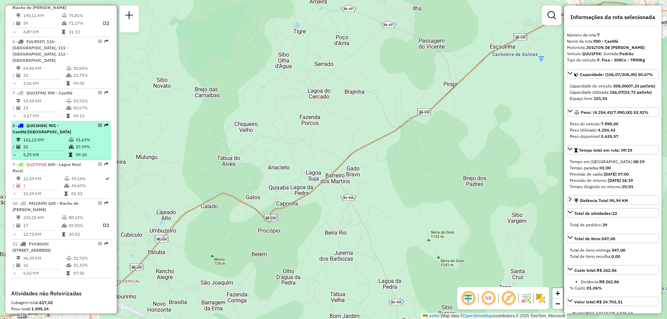
click at [34, 143] on td "21" at bounding box center [45, 146] width 45 height 7
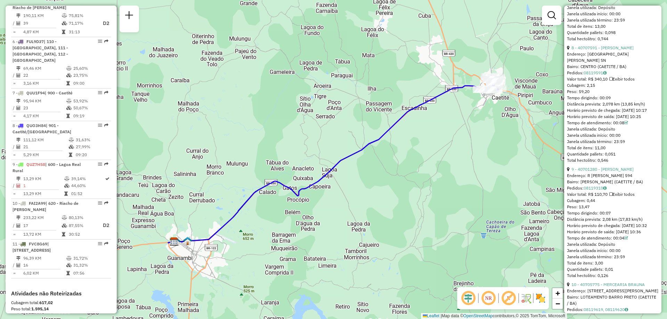
scroll to position [1134, 0]
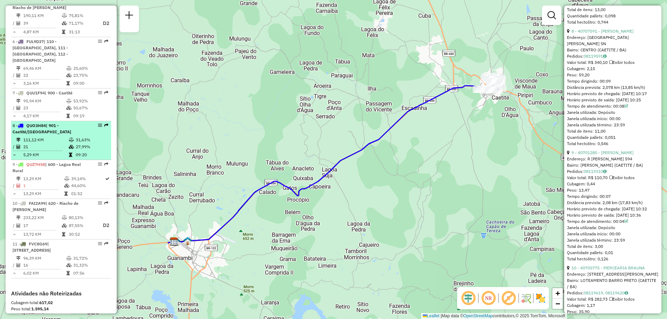
click at [93, 136] on td "31,63%" at bounding box center [91, 139] width 33 height 7
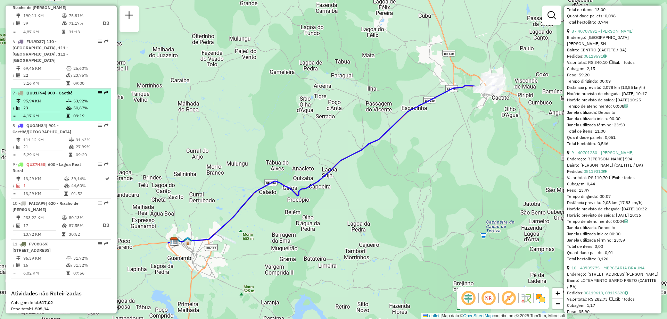
click at [66, 106] on icon at bounding box center [68, 108] width 5 height 4
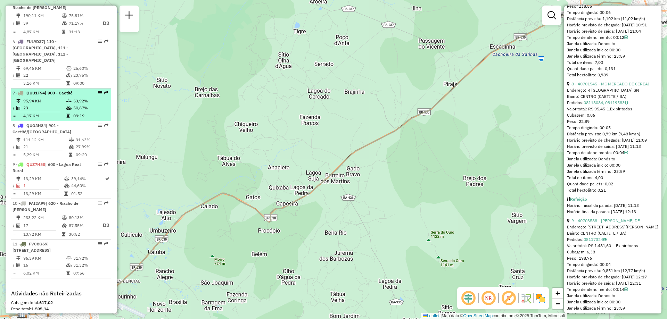
scroll to position [1178, 0]
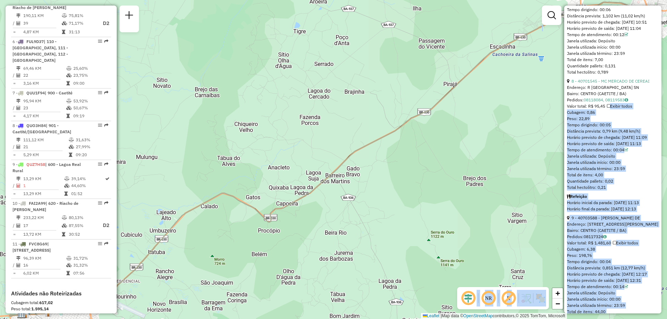
drag, startPoint x: 611, startPoint y: 167, endPoint x: 537, endPoint y: 213, distance: 86.2
click at [539, 212] on hb-router-mapa "Informações da Sessão 1261223 - [DATE] Criação: [DATE] 15:20 Depósito: CDD Guan…" at bounding box center [333, 159] width 667 height 319
click at [506, 208] on div "Janela de atendimento Grade de atendimento Capacidade Transportadoras Veículos …" at bounding box center [333, 159] width 667 height 319
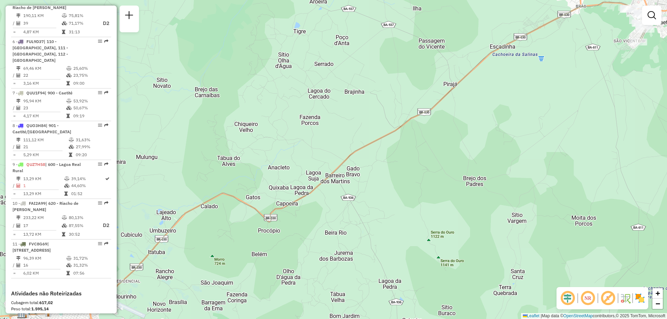
drag, startPoint x: 518, startPoint y: 178, endPoint x: 481, endPoint y: 225, distance: 60.0
click at [481, 225] on div "Janela de atendimento Grade de atendimento Capacidade Transportadoras Veículos …" at bounding box center [333, 159] width 667 height 319
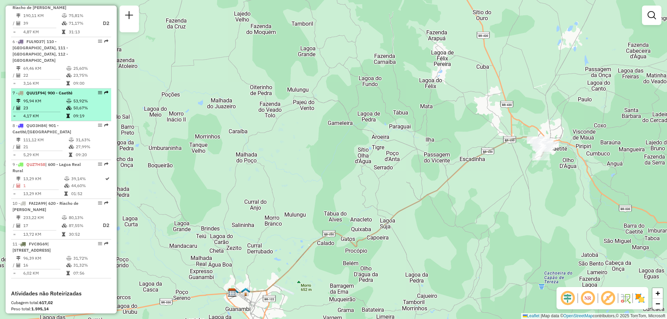
scroll to position [383, 0]
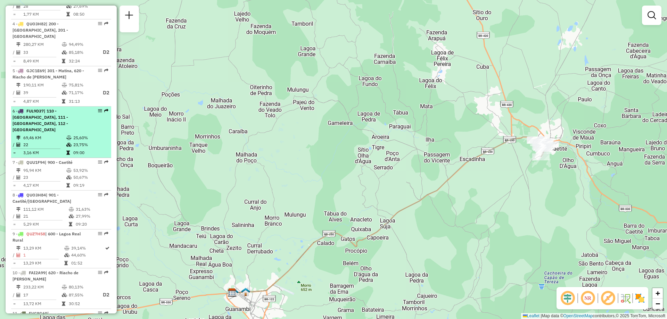
click at [39, 134] on td "69,46 KM" at bounding box center [44, 137] width 43 height 7
select select "**********"
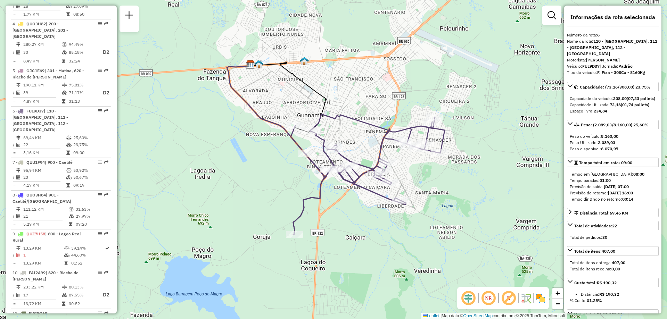
drag, startPoint x: 117, startPoint y: 141, endPoint x: 119, endPoint y: 130, distance: 11.4
click at [119, 130] on div "Janela de atendimento Grade de atendimento Capacidade Transportadoras Veículos …" at bounding box center [333, 159] width 667 height 319
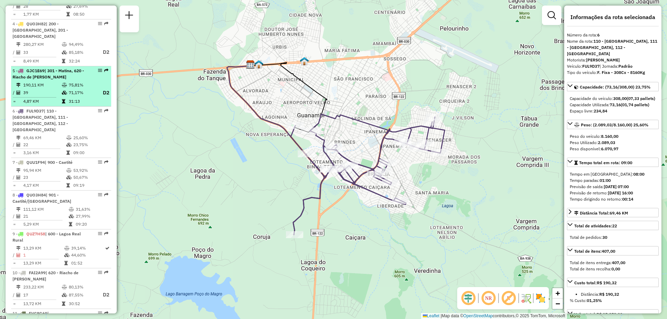
click at [79, 89] on td "71,17%" at bounding box center [82, 93] width 28 height 9
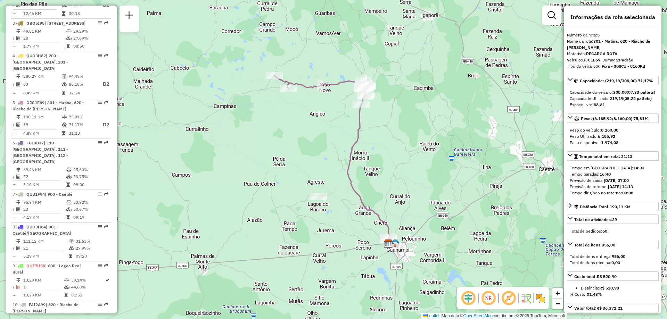
scroll to position [344, 0]
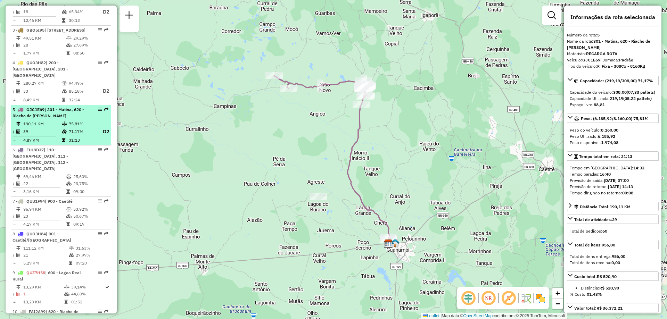
click at [55, 132] on td "39" at bounding box center [42, 131] width 39 height 9
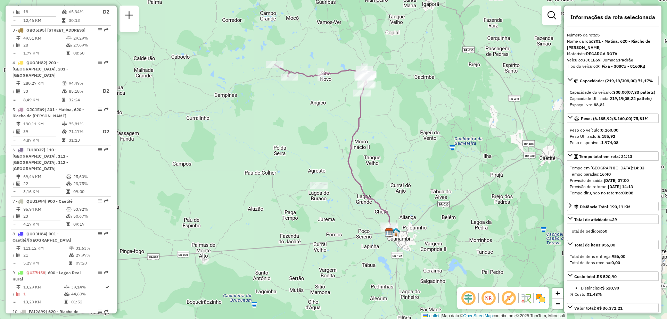
drag, startPoint x: 117, startPoint y: 153, endPoint x: 117, endPoint y: 142, distance: 11.1
click at [117, 142] on div "Janela de atendimento Grade de atendimento Capacidade Transportadoras Veículos …" at bounding box center [333, 159] width 667 height 319
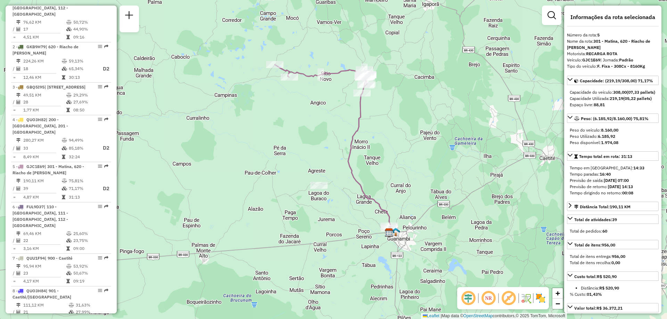
scroll to position [281, 0]
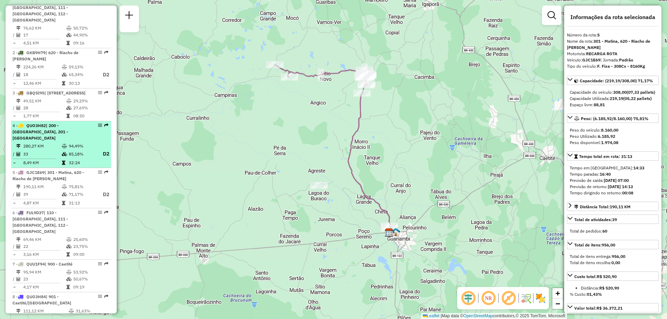
click at [69, 152] on td "85,18%" at bounding box center [82, 154] width 28 height 9
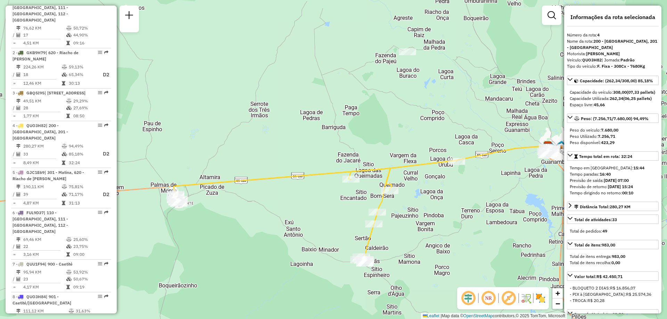
drag, startPoint x: 225, startPoint y: 204, endPoint x: 257, endPoint y: 249, distance: 54.9
click at [257, 249] on div "Janela de atendimento Grade de atendimento Capacidade Transportadoras Veículos …" at bounding box center [333, 159] width 667 height 319
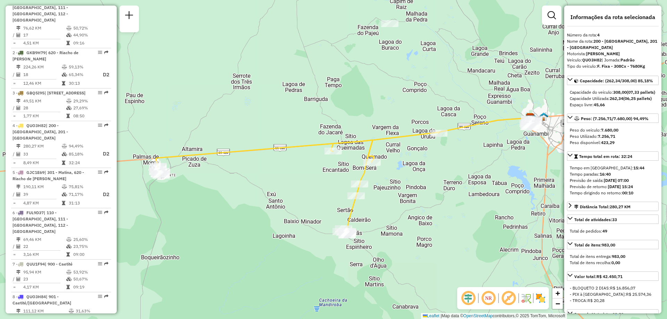
drag, startPoint x: 284, startPoint y: 155, endPoint x: 266, endPoint y: 127, distance: 33.2
click at [266, 127] on div "Janela de atendimento Grade de atendimento Capacidade Transportadoras Veículos …" at bounding box center [333, 159] width 667 height 319
